Goal: Find specific page/section: Find specific page/section

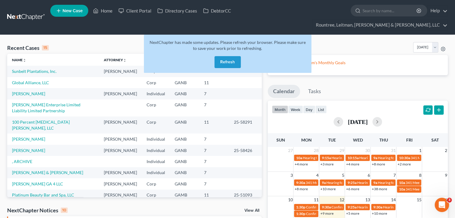
scroll to position [107, 0]
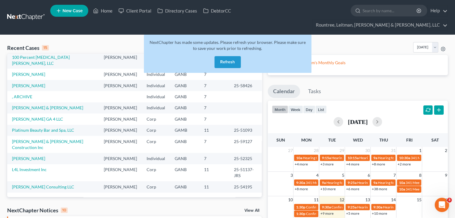
click at [231, 56] on button "Refresh" at bounding box center [227, 62] width 26 height 12
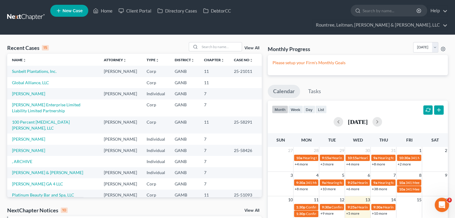
scroll to position [30, 0]
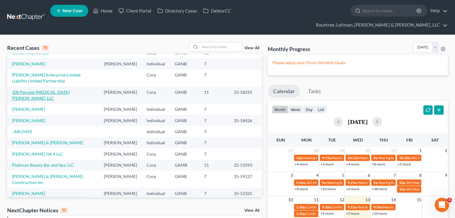
click at [37, 94] on link "100 Percent [MEDICAL_DATA] [PERSON_NAME], LLC" at bounding box center [41, 95] width 58 height 11
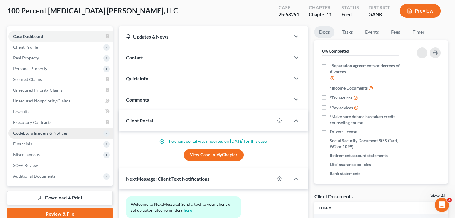
scroll to position [90, 0]
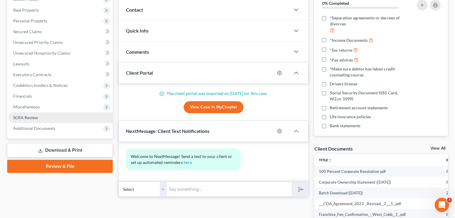
click at [29, 115] on span "SOFA Review" at bounding box center [25, 117] width 25 height 5
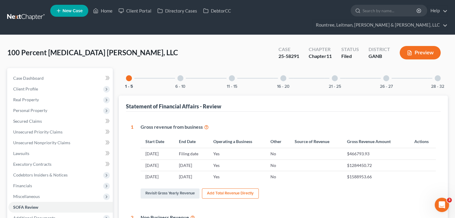
scroll to position [149, 0]
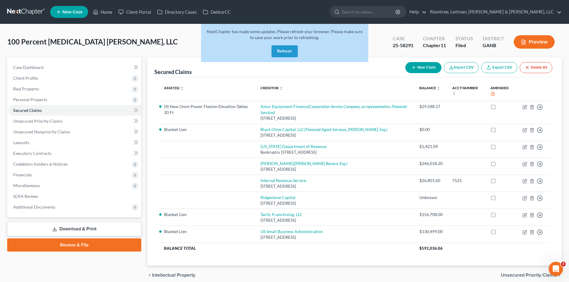
click at [290, 49] on button "Refresh" at bounding box center [285, 51] width 26 height 12
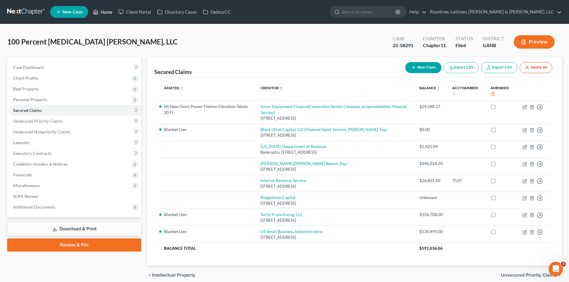
click at [103, 10] on link "Home" at bounding box center [102, 12] width 25 height 11
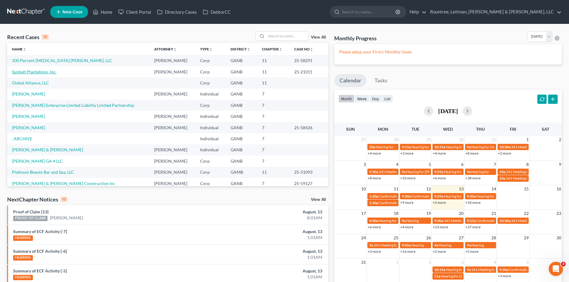
click at [25, 72] on link "Sunbelt Plantations, Inc." at bounding box center [34, 71] width 45 height 5
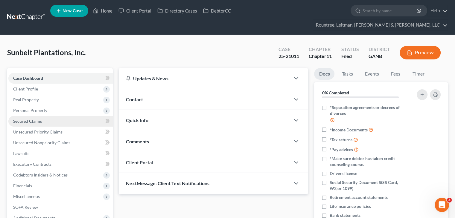
click at [28, 116] on link "Secured Claims" at bounding box center [60, 121] width 104 height 11
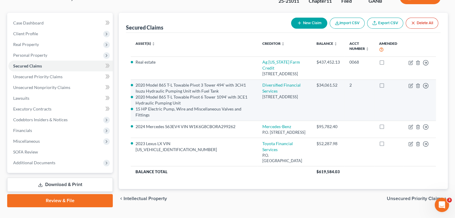
scroll to position [56, 0]
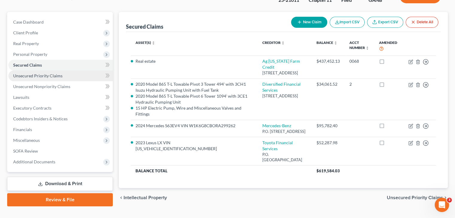
click at [37, 73] on span "Unsecured Priority Claims" at bounding box center [37, 75] width 49 height 5
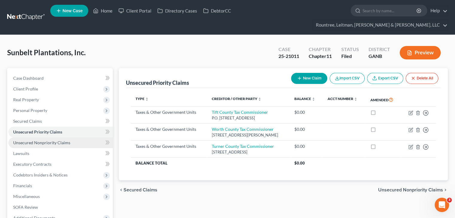
click at [25, 140] on span "Unsecured Nonpriority Claims" at bounding box center [41, 142] width 57 height 5
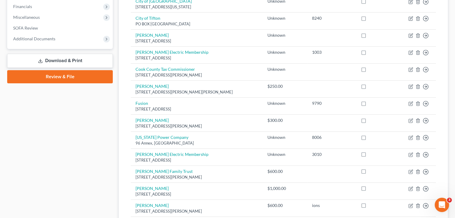
scroll to position [30, 0]
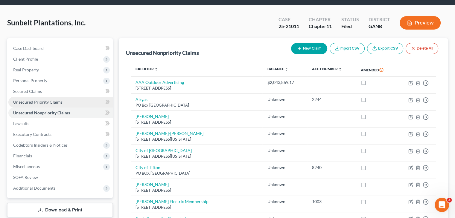
click at [36, 100] on span "Unsecured Priority Claims" at bounding box center [37, 102] width 49 height 5
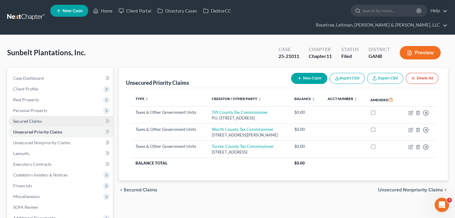
click at [32, 119] on span "Secured Claims" at bounding box center [27, 121] width 29 height 5
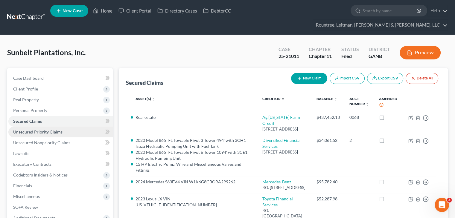
click at [54, 129] on span "Unsecured Priority Claims" at bounding box center [37, 131] width 49 height 5
